Goal: Task Accomplishment & Management: Manage account settings

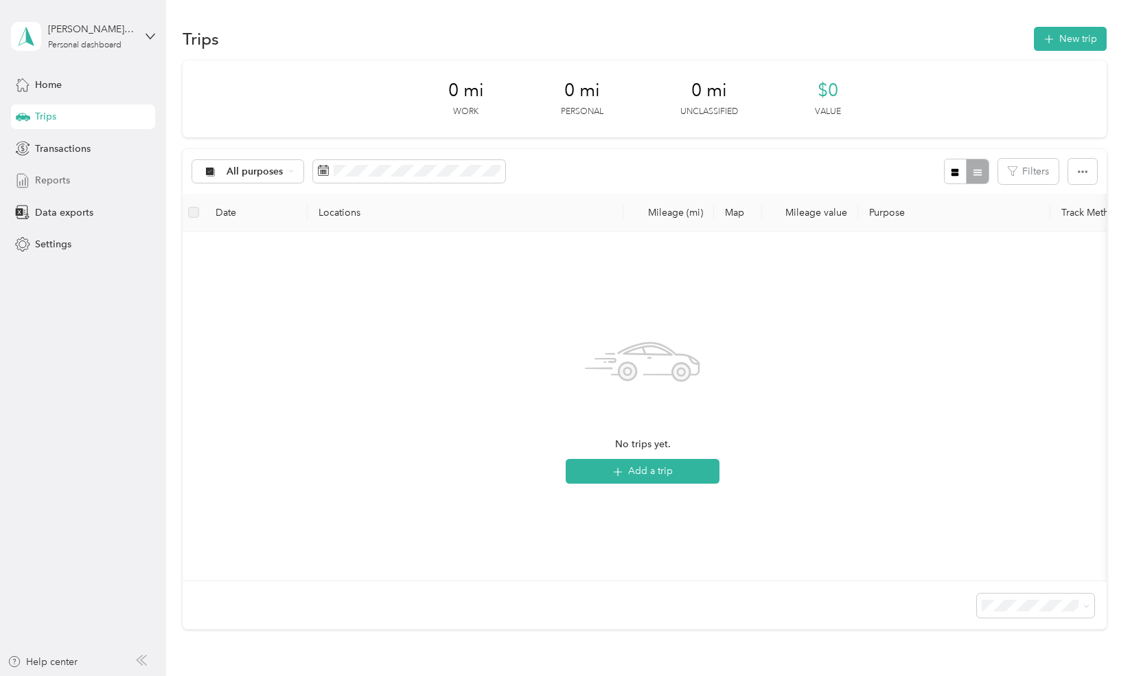
click at [76, 183] on div "Reports" at bounding box center [83, 180] width 144 height 25
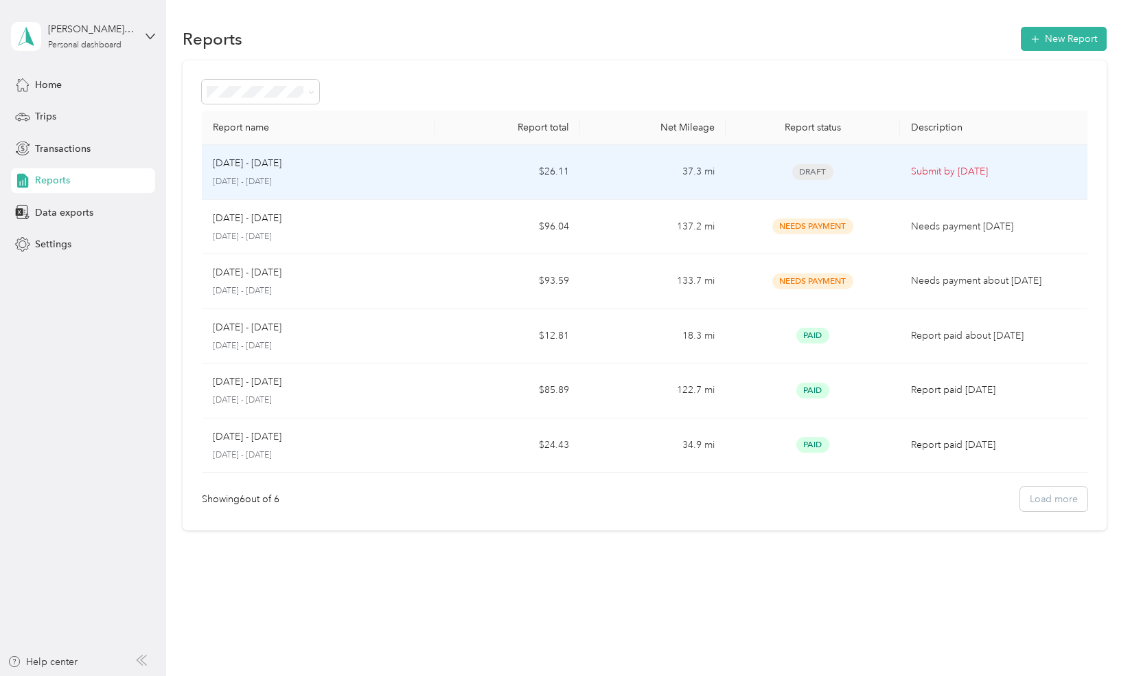
click at [770, 168] on div "Draft" at bounding box center [813, 172] width 152 height 16
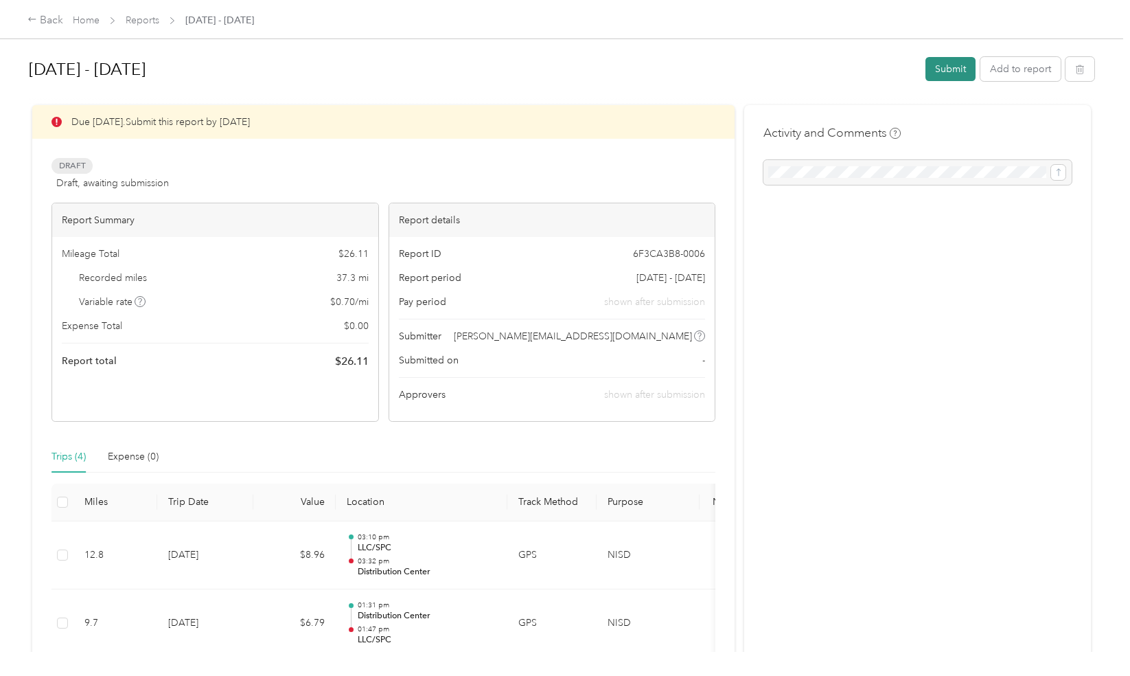
click at [945, 70] on button "Submit" at bounding box center [950, 69] width 50 height 24
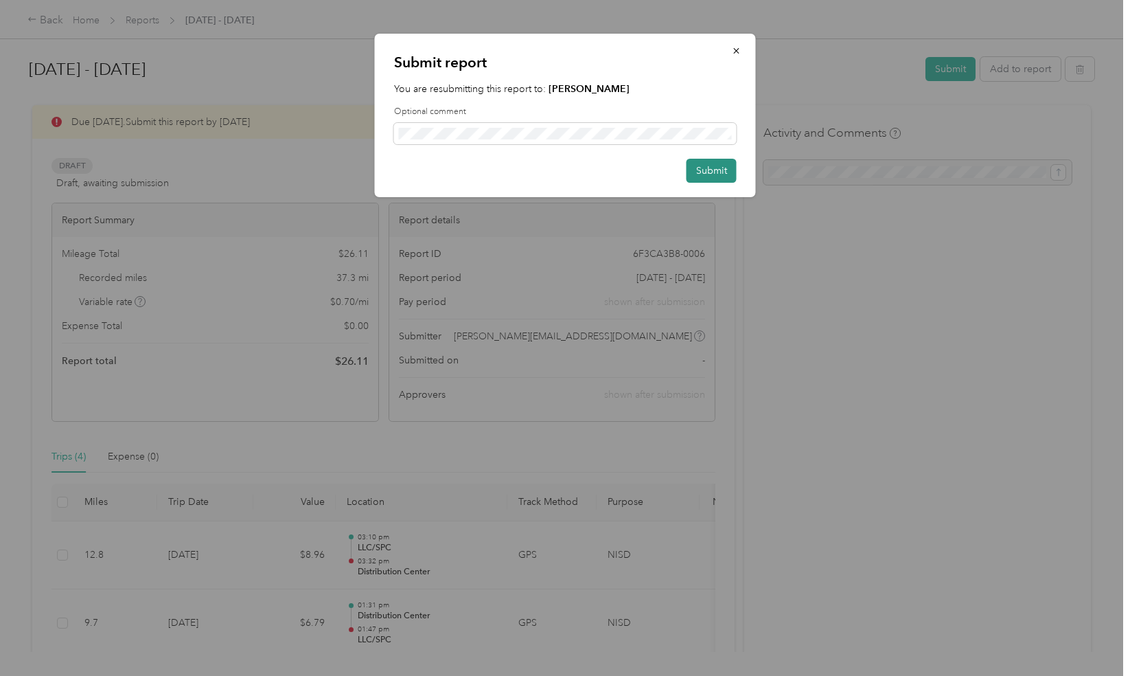
click at [700, 168] on button "Submit" at bounding box center [712, 171] width 50 height 24
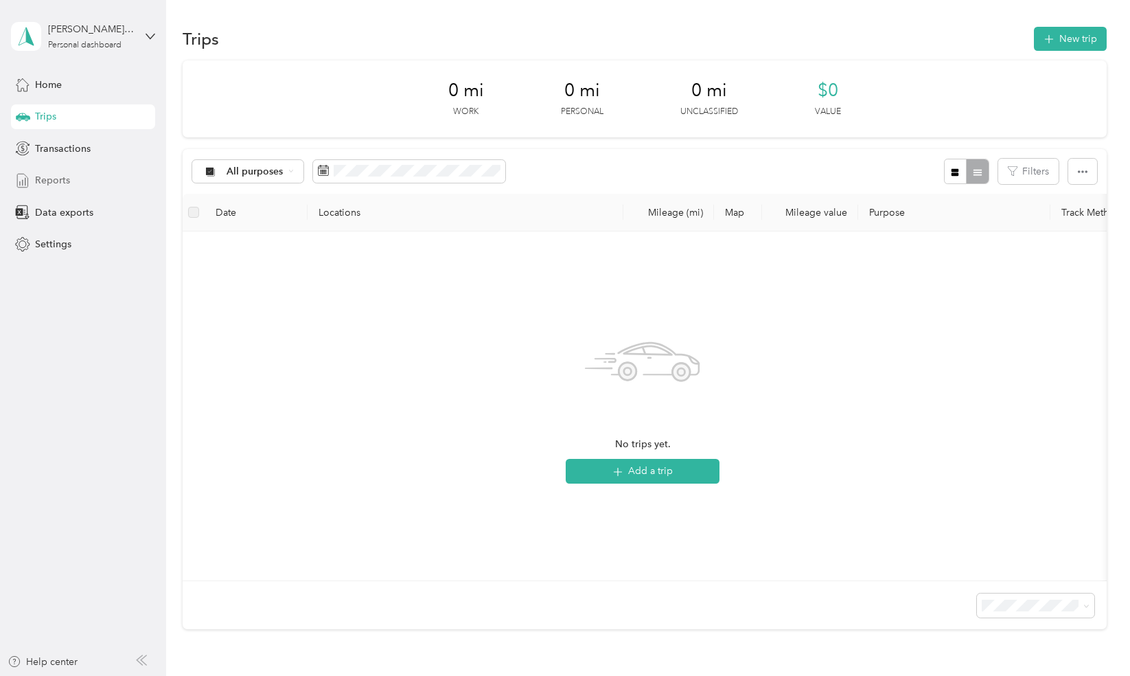
click at [79, 181] on div "Reports" at bounding box center [83, 180] width 144 height 25
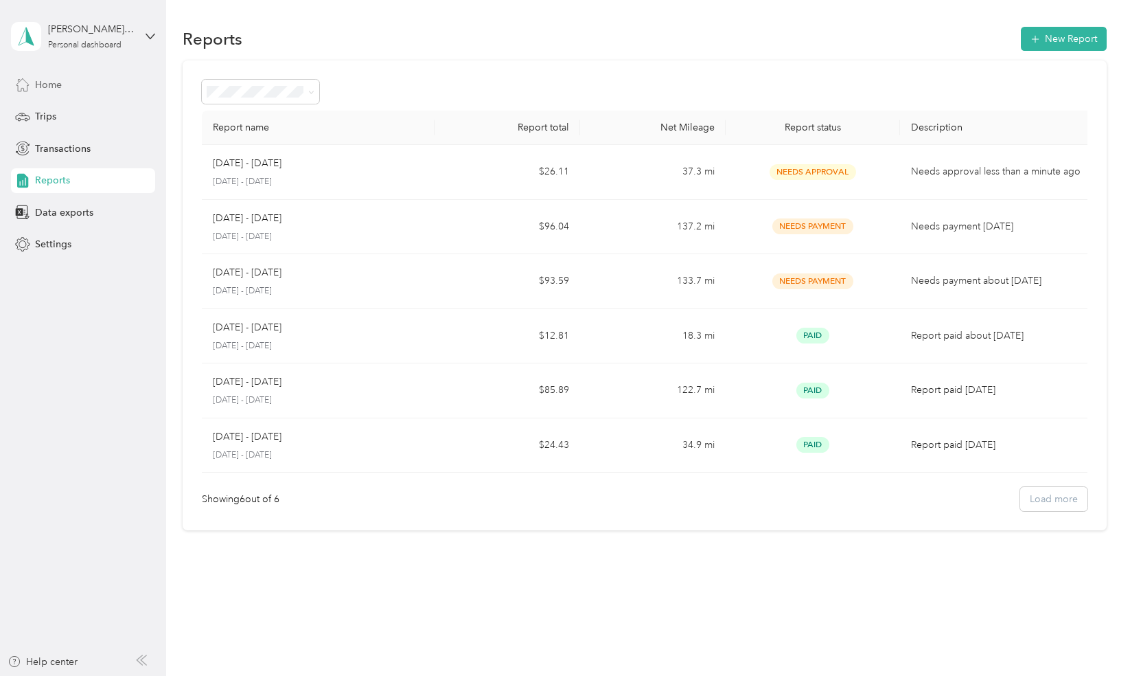
click at [53, 78] on span "Home" at bounding box center [48, 85] width 27 height 14
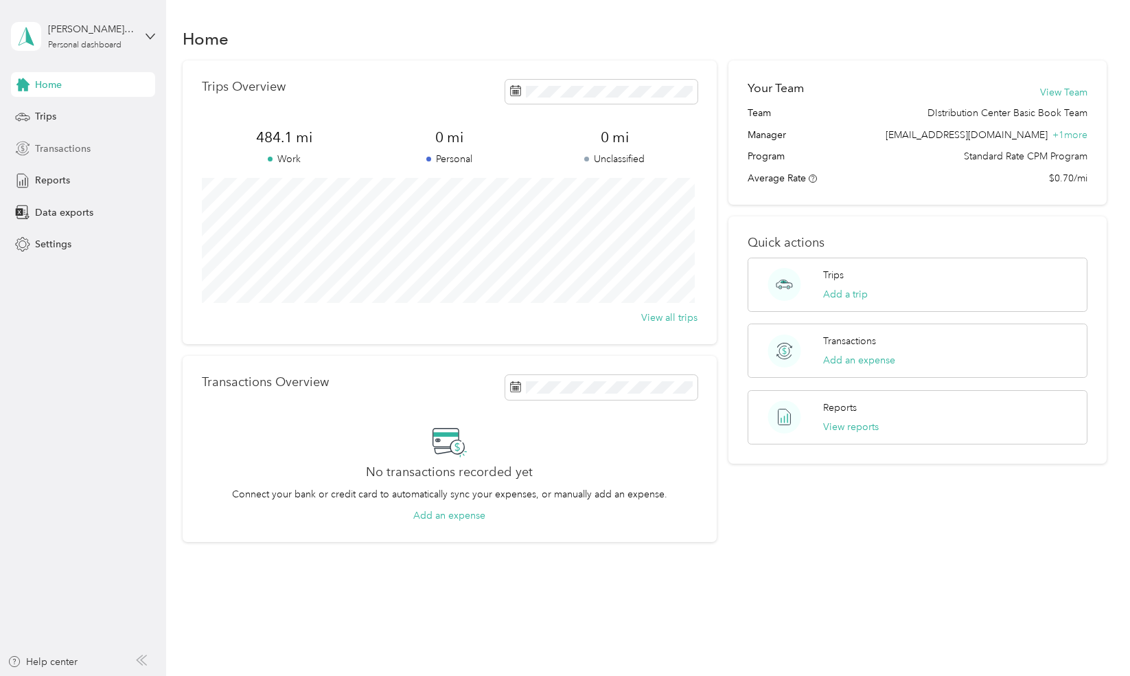
click at [57, 148] on span "Transactions" at bounding box center [63, 148] width 56 height 14
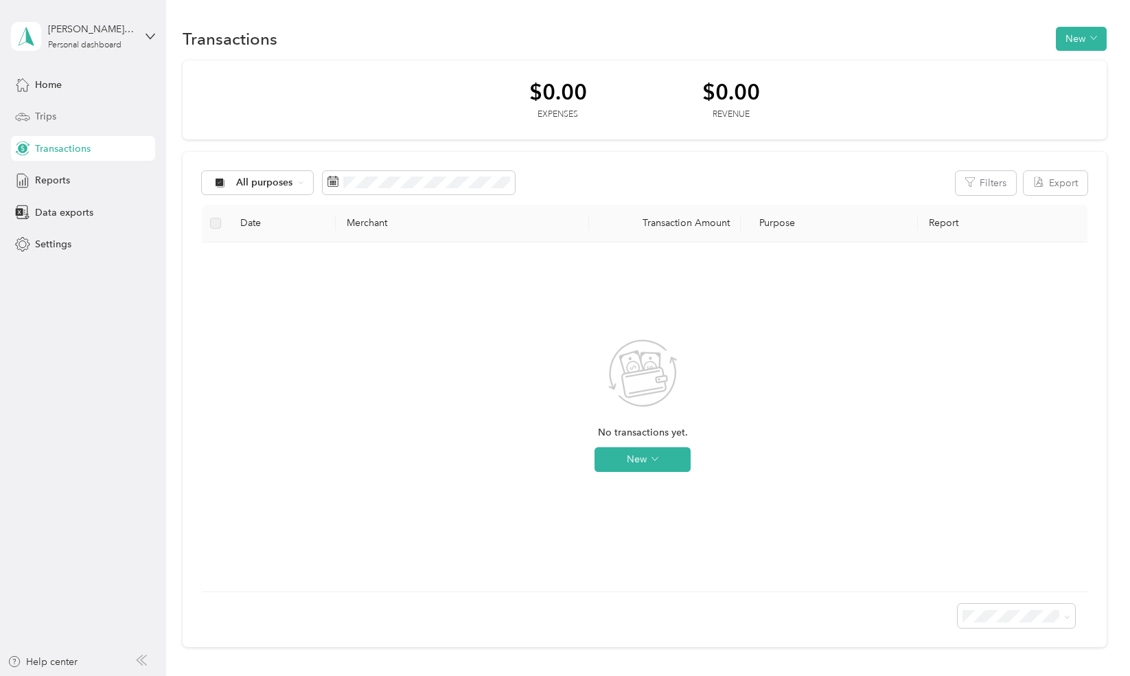
click at [56, 117] on div "Trips" at bounding box center [83, 116] width 144 height 25
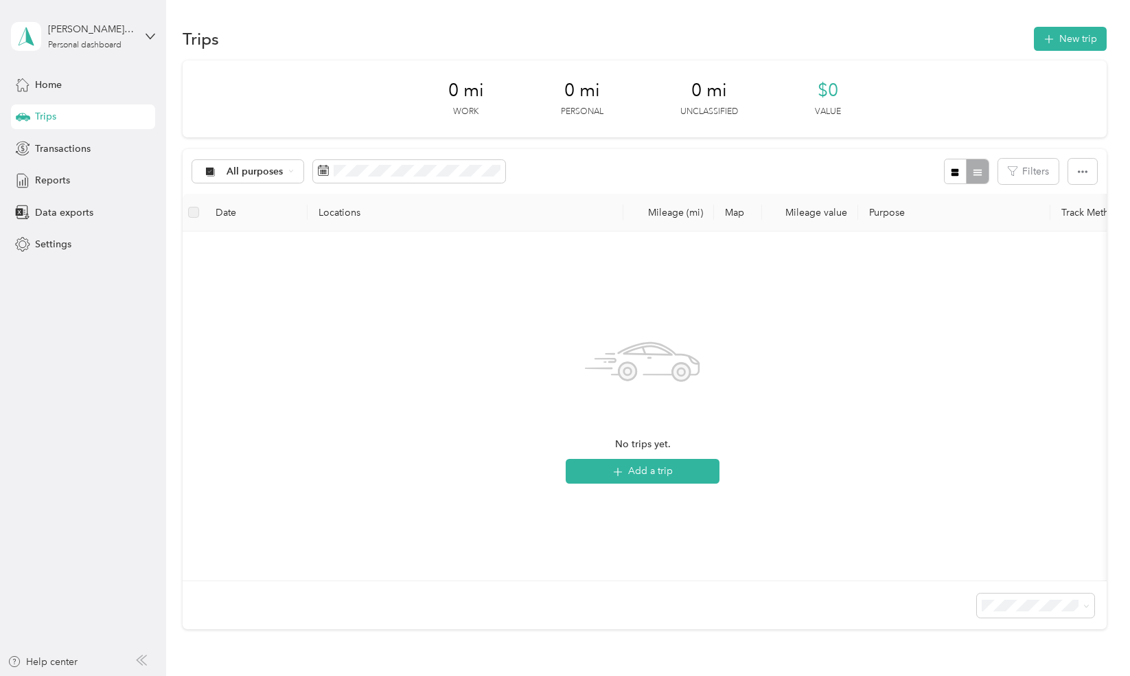
click at [581, 200] on th "Locations" at bounding box center [466, 213] width 316 height 38
click at [592, 161] on div "All purposes Filters" at bounding box center [644, 171] width 923 height 45
click at [262, 172] on span "All purposes" at bounding box center [255, 172] width 57 height 10
click at [250, 198] on li "All purposes" at bounding box center [247, 196] width 110 height 24
click at [981, 172] on div at bounding box center [966, 171] width 45 height 25
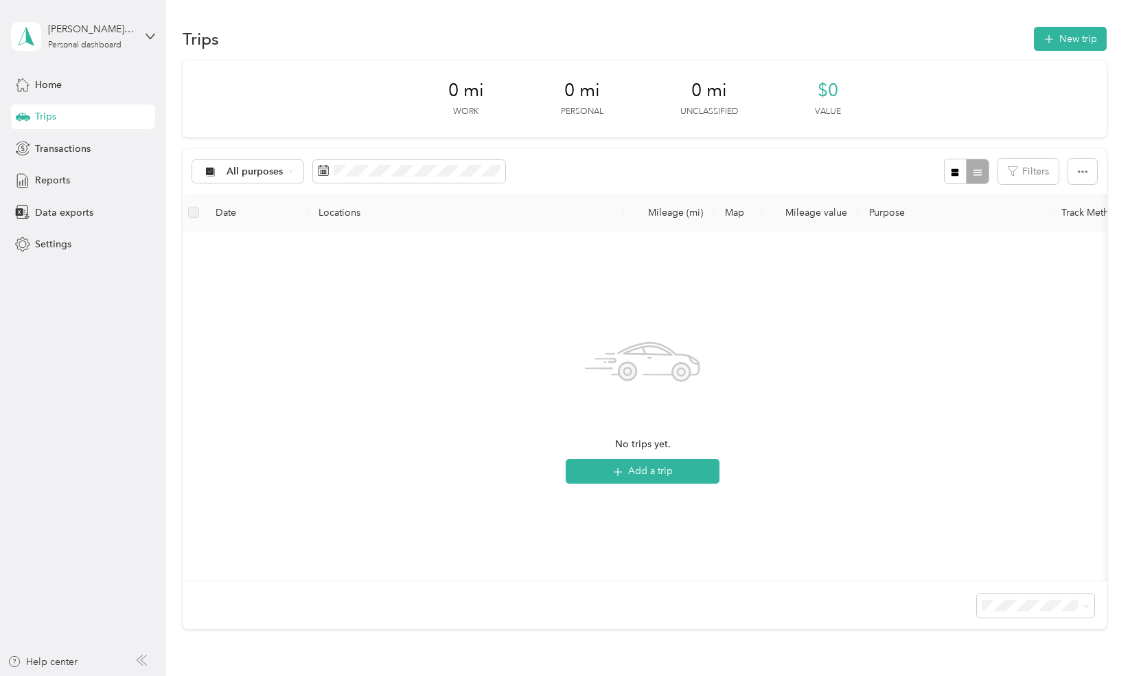
click at [972, 178] on div at bounding box center [966, 171] width 45 height 25
click at [952, 176] on icon "button" at bounding box center [955, 173] width 10 height 10
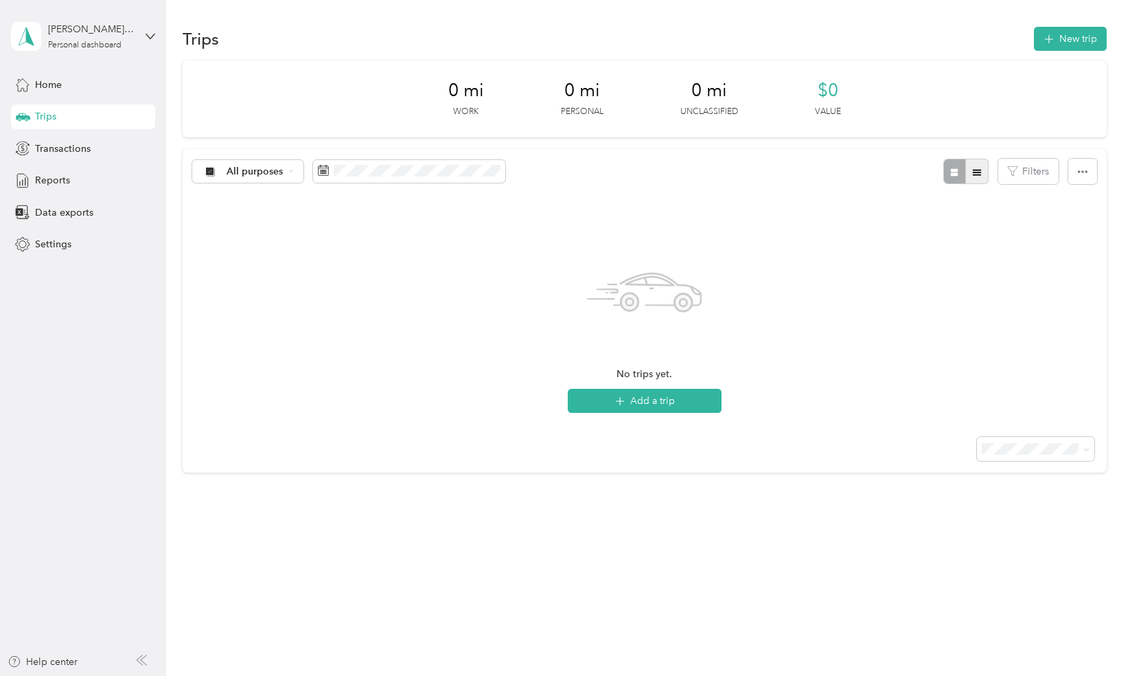
click at [982, 169] on icon "button" at bounding box center [977, 173] width 10 height 10
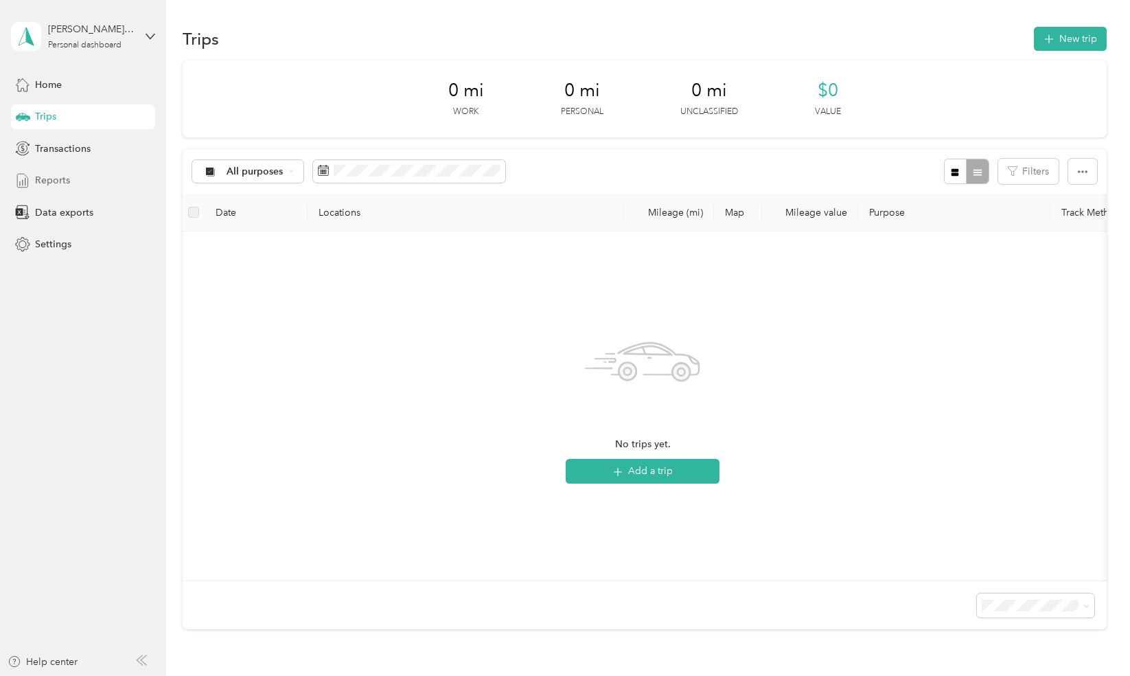
click at [56, 181] on span "Reports" at bounding box center [52, 180] width 35 height 14
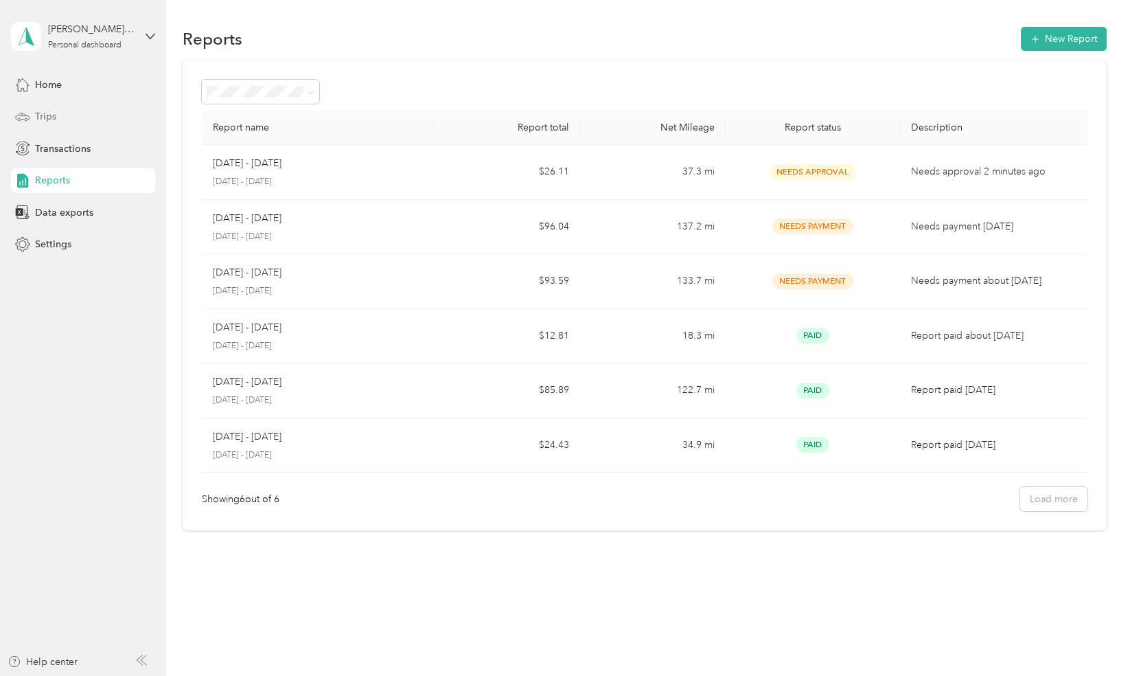
click at [53, 121] on span "Trips" at bounding box center [45, 116] width 21 height 14
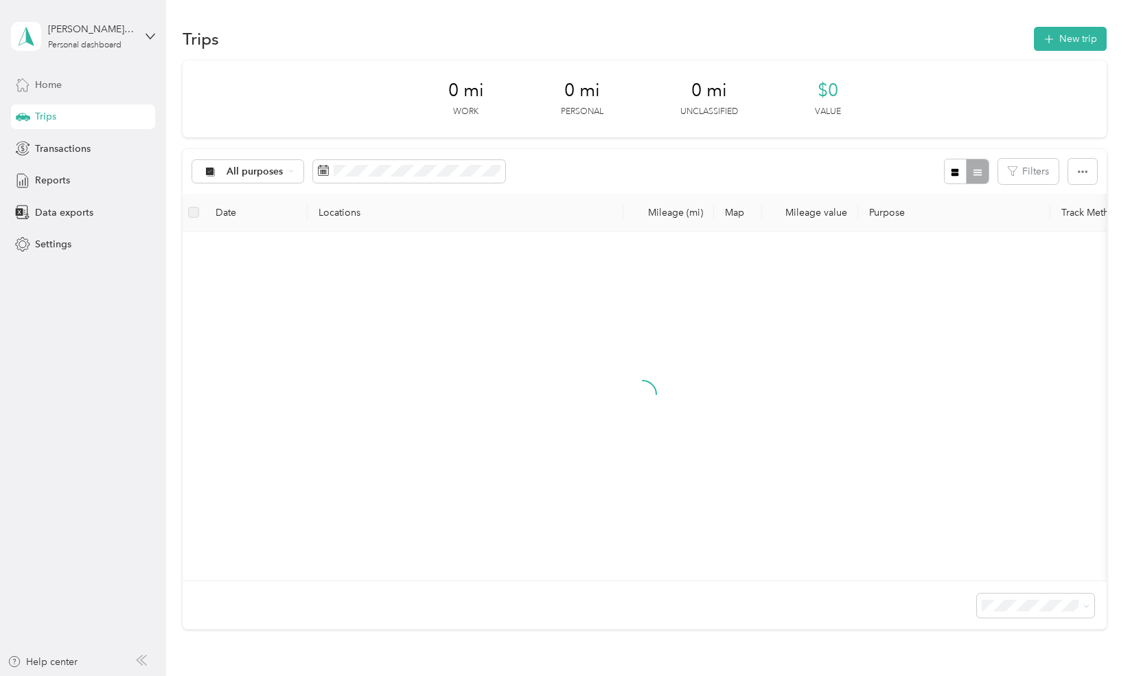
click at [50, 85] on span "Home" at bounding box center [48, 85] width 27 height 14
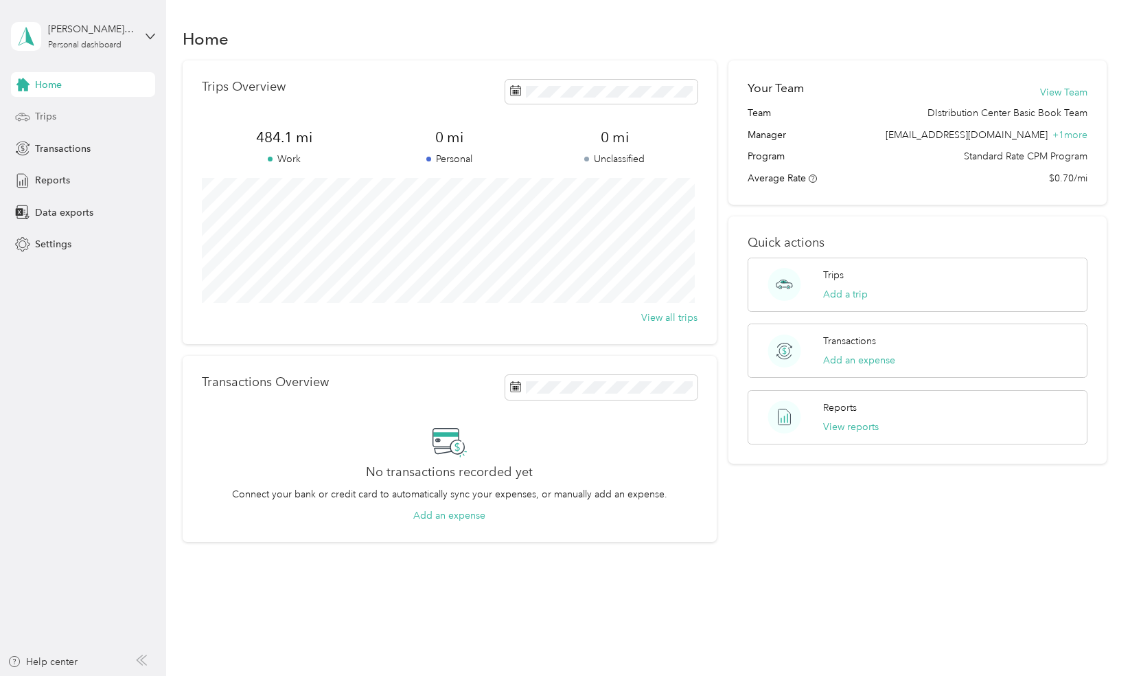
click at [63, 118] on div "Trips" at bounding box center [83, 116] width 144 height 25
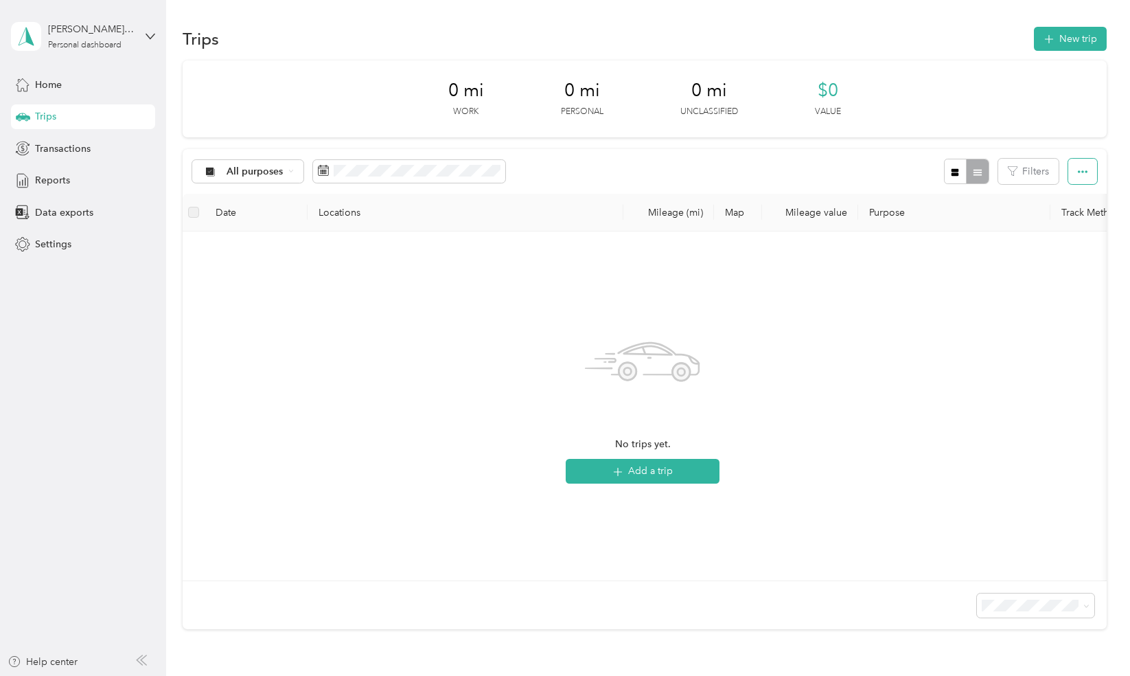
click at [1072, 177] on button "button" at bounding box center [1082, 171] width 29 height 25
click at [141, 37] on div "[PERSON_NAME][EMAIL_ADDRESS][DOMAIN_NAME] Personal dashboard" at bounding box center [83, 36] width 144 height 48
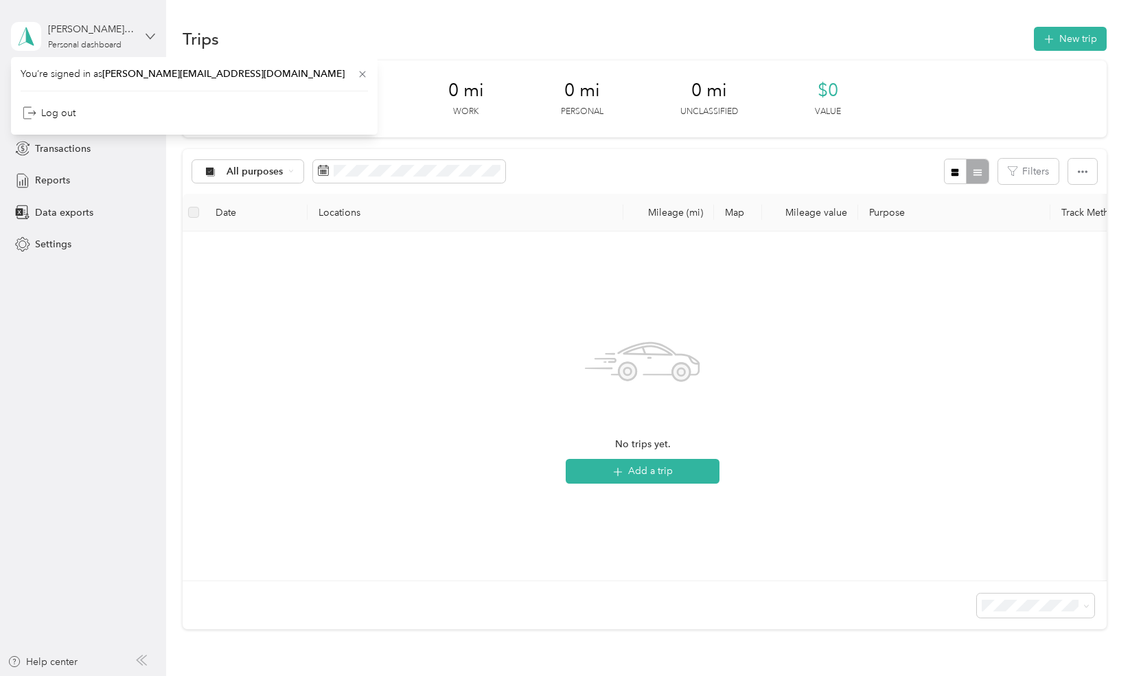
click at [146, 32] on div "[PERSON_NAME][EMAIL_ADDRESS][DOMAIN_NAME] Personal dashboard" at bounding box center [83, 36] width 144 height 48
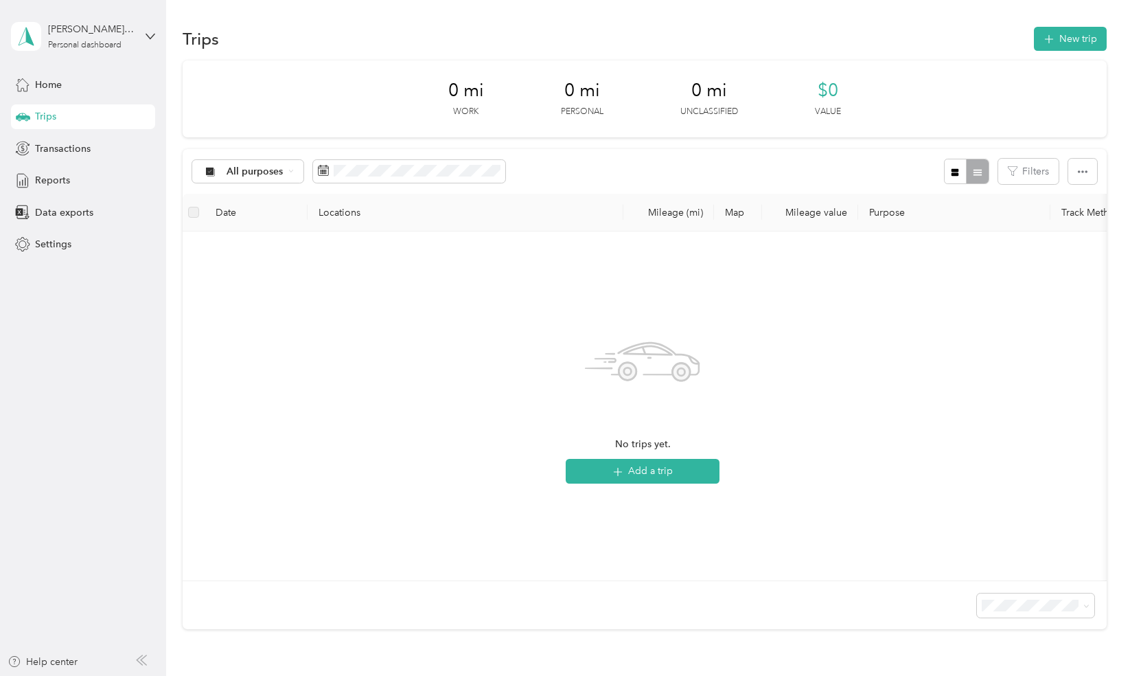
click at [146, 30] on div "[PERSON_NAME][EMAIL_ADDRESS][DOMAIN_NAME] Personal dashboard" at bounding box center [83, 36] width 144 height 48
click at [76, 117] on div "Log out" at bounding box center [194, 111] width 347 height 24
